Goal: Transaction & Acquisition: Purchase product/service

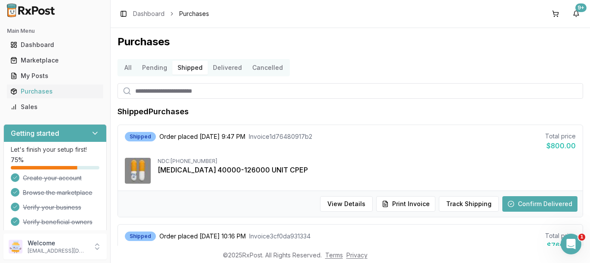
click at [171, 87] on input "search" at bounding box center [350, 91] width 466 height 16
type input "******"
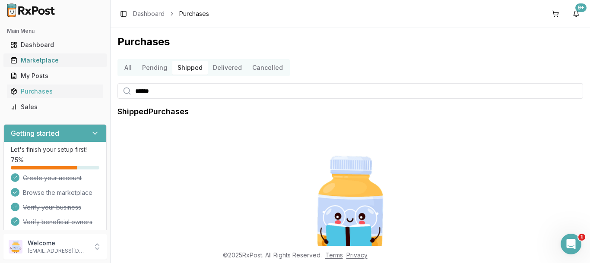
click at [57, 63] on div "Marketplace" at bounding box center [54, 60] width 89 height 9
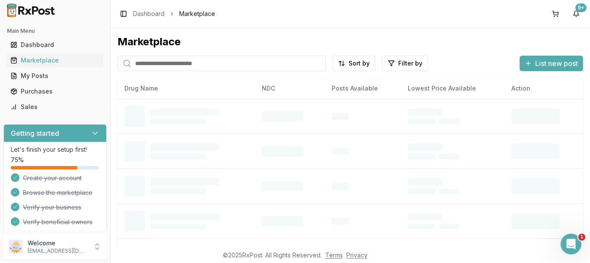
click at [167, 69] on input "search" at bounding box center [221, 64] width 208 height 16
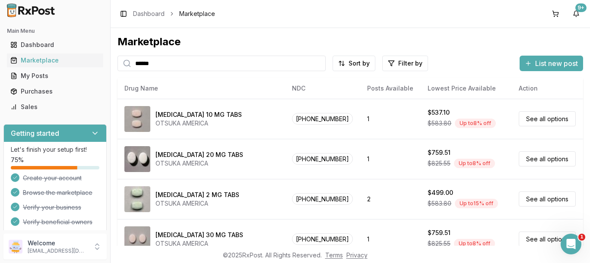
type input "******"
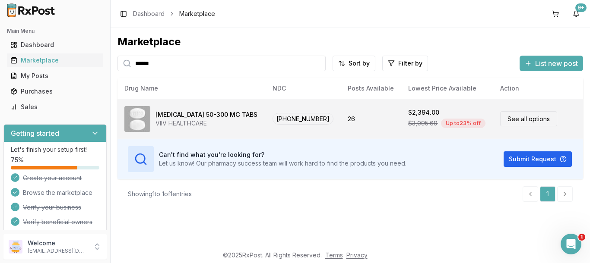
click at [516, 117] on link "See all options" at bounding box center [528, 118] width 57 height 15
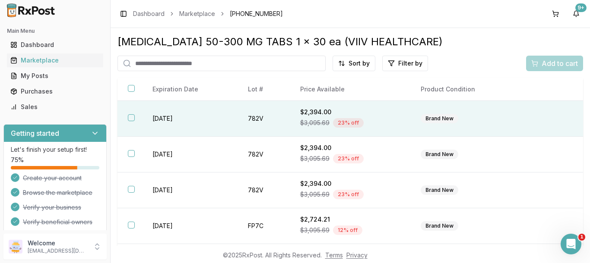
click at [132, 120] on button "button" at bounding box center [131, 117] width 7 height 7
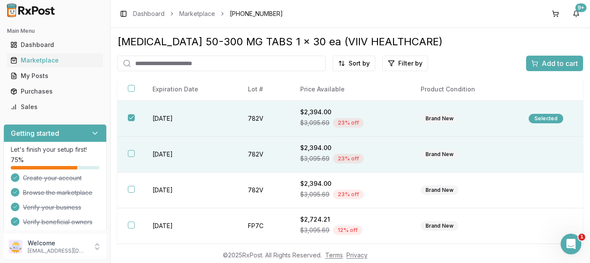
click at [130, 154] on button "button" at bounding box center [131, 153] width 7 height 7
click at [536, 62] on div "Add to cart" at bounding box center [554, 63] width 47 height 10
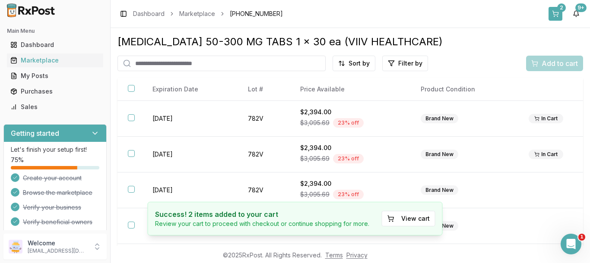
click at [559, 16] on button "2" at bounding box center [556, 14] width 14 height 14
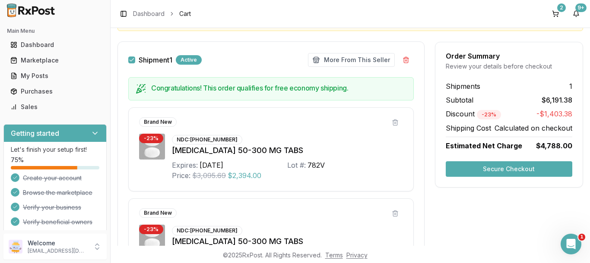
scroll to position [104, 0]
